Goal: Task Accomplishment & Management: Use online tool/utility

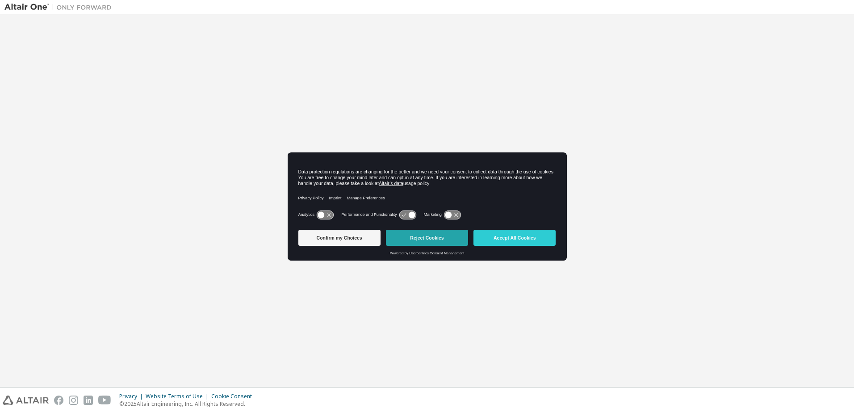
click at [424, 239] on button "Reject Cookies" at bounding box center [427, 238] width 82 height 16
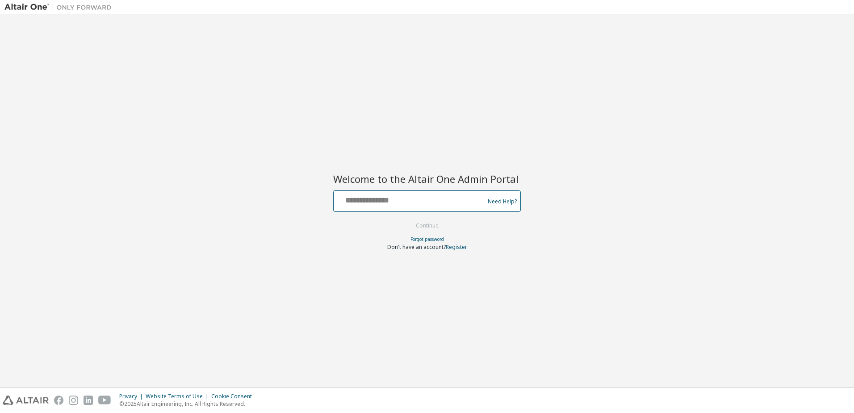
click at [424, 198] on input "text" at bounding box center [410, 199] width 146 height 13
type input "**********"
click at [416, 226] on button "Continue" at bounding box center [428, 225] width 42 height 13
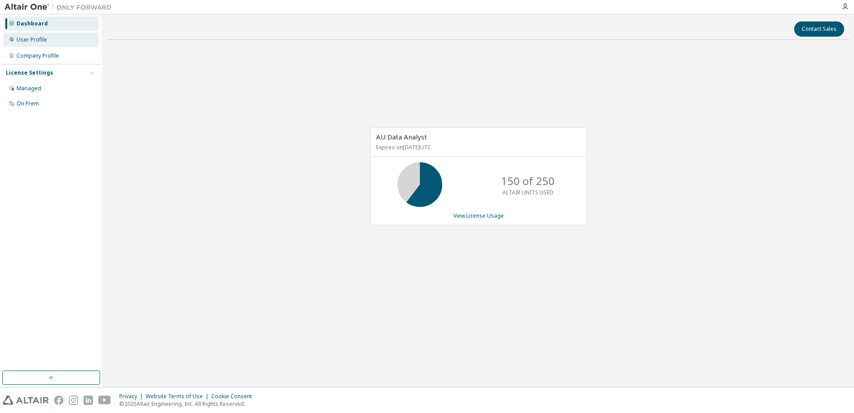
click at [41, 44] on div "User Profile" at bounding box center [51, 40] width 95 height 14
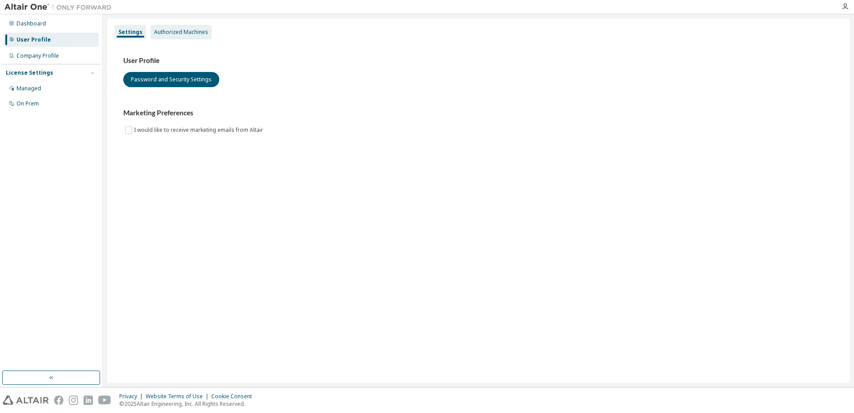
click at [183, 31] on div "Authorized Machines" at bounding box center [181, 32] width 54 height 7
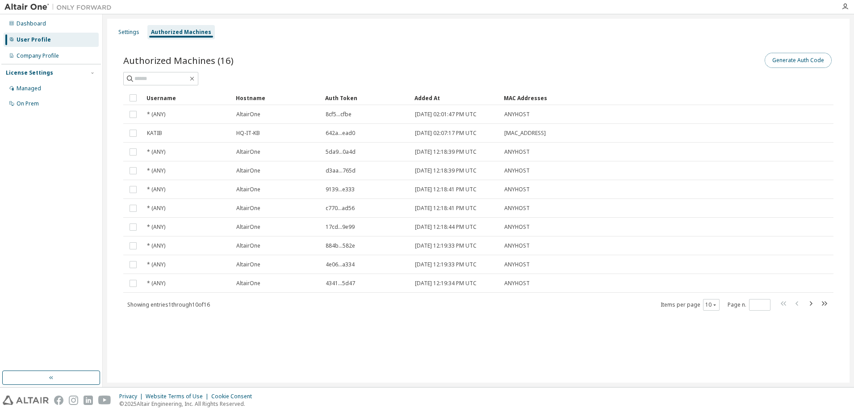
click at [788, 61] on button "Generate Auth Code" at bounding box center [798, 60] width 67 height 15
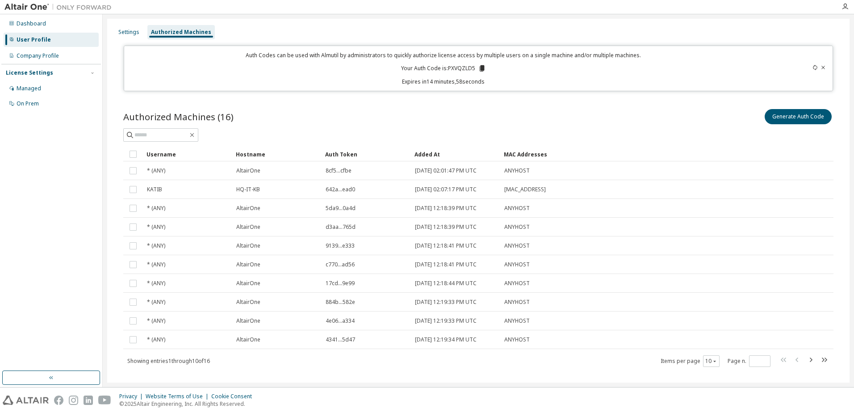
click at [448, 69] on p "Your Auth Code is: PXVQZLD5" at bounding box center [443, 68] width 85 height 8
copy p "PXVQZLD5"
